Goal: Check status: Check status

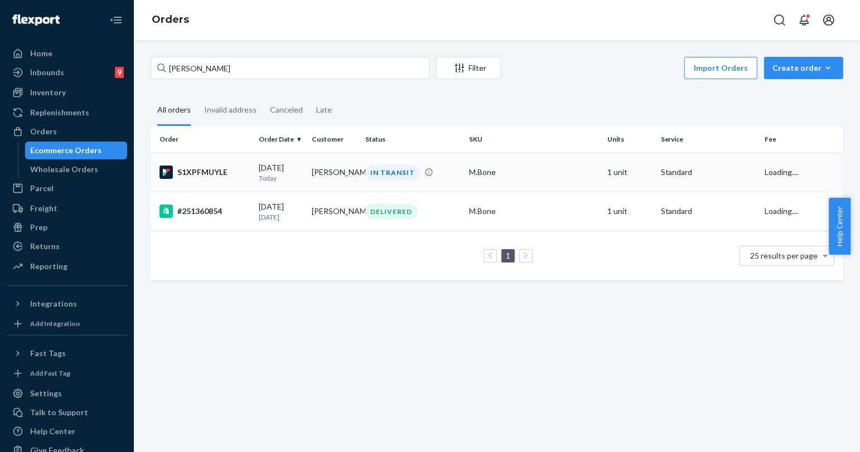
type input "[PERSON_NAME]"
click at [557, 188] on td "M.Bone" at bounding box center [534, 172] width 138 height 39
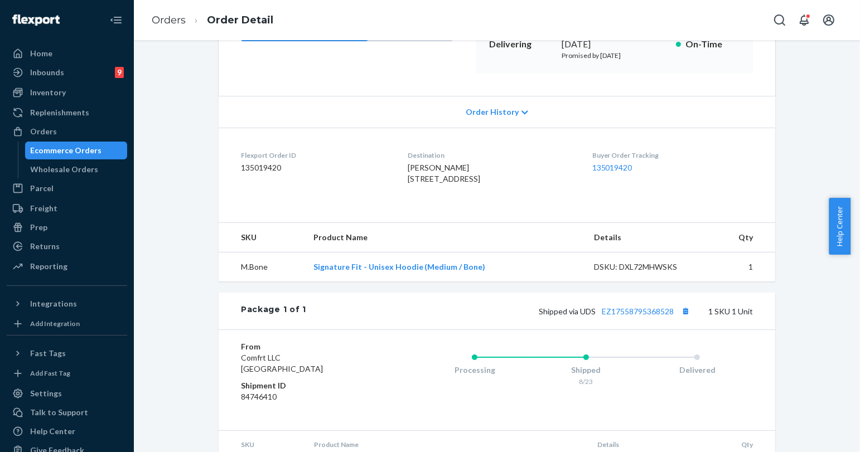
scroll to position [186, 0]
click at [105, 155] on div "Ecommerce Orders" at bounding box center [76, 151] width 100 height 16
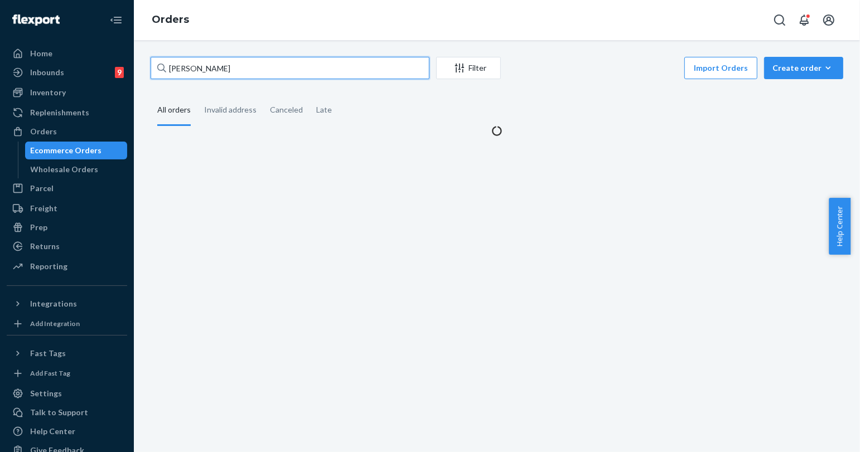
click at [263, 70] on input "[PERSON_NAME]" at bounding box center [290, 68] width 279 height 22
type input "[PERSON_NAME]"
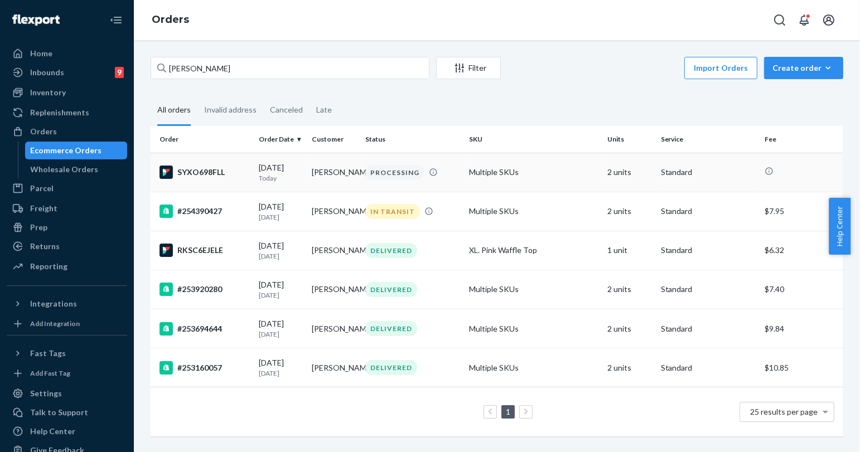
click at [308, 185] on td "[PERSON_NAME]" at bounding box center [334, 172] width 53 height 39
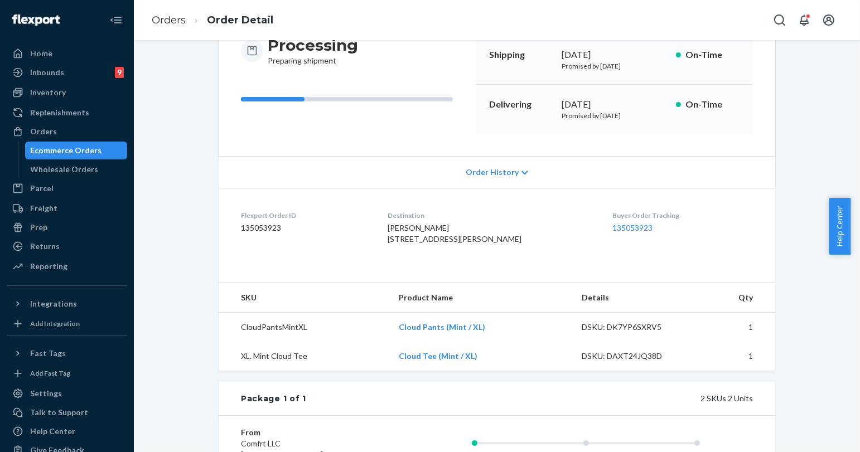
scroll to position [62, 0]
